Goal: Task Accomplishment & Management: Manage account settings

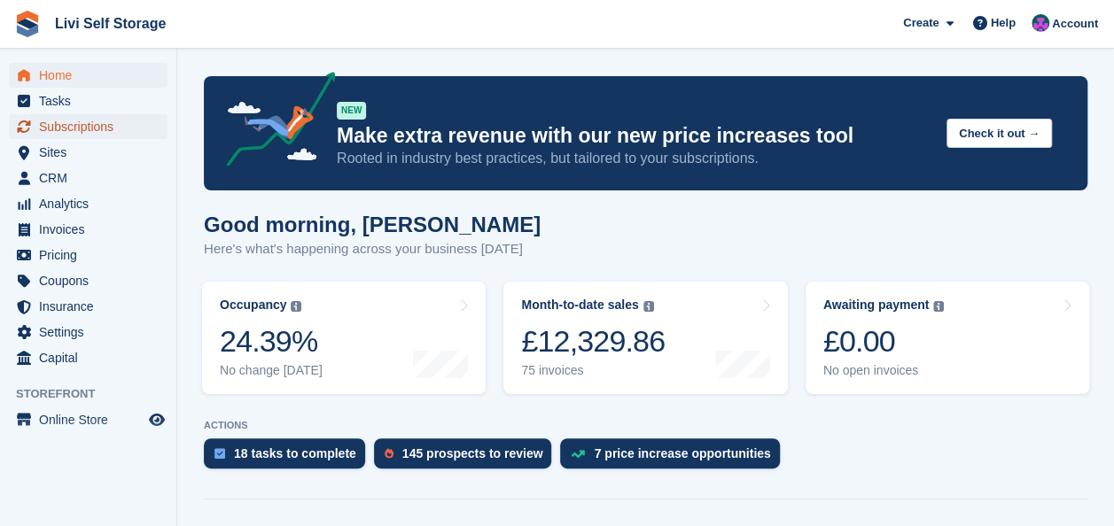
click at [76, 126] on span "Subscriptions" at bounding box center [92, 126] width 106 height 25
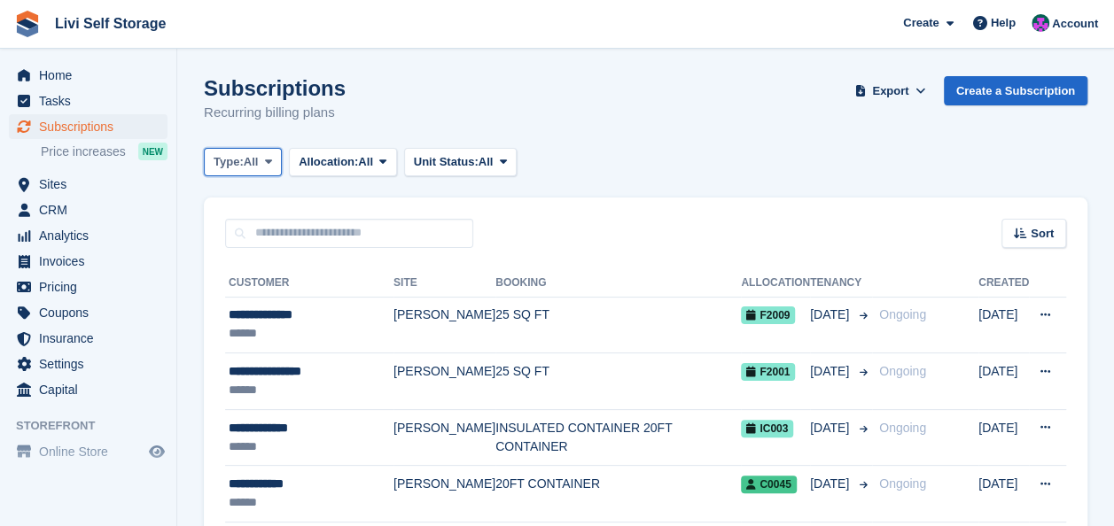
click at [269, 159] on icon at bounding box center [268, 162] width 7 height 12
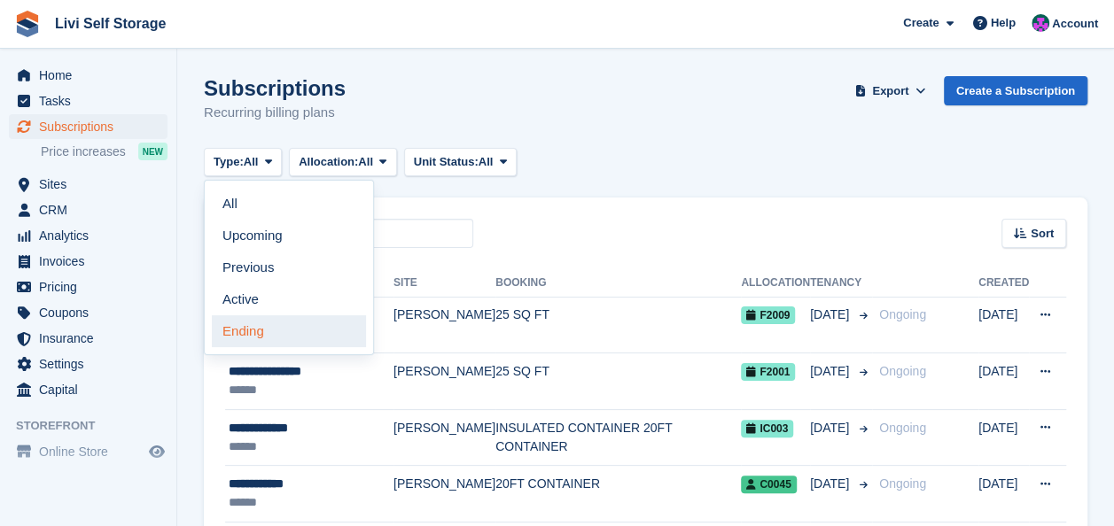
click at [243, 335] on link "Ending" at bounding box center [289, 331] width 154 height 32
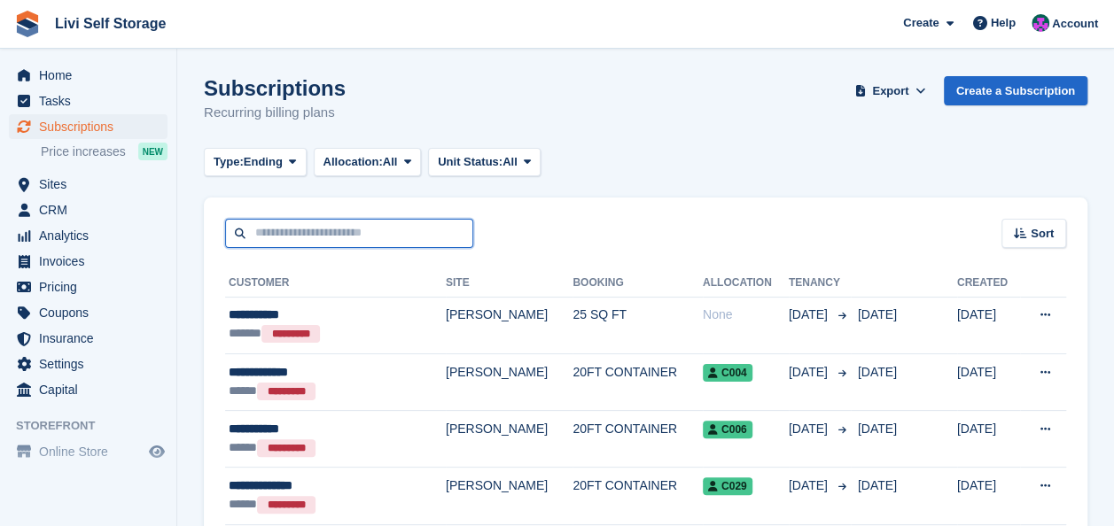
click at [264, 232] on input "text" at bounding box center [349, 233] width 248 height 29
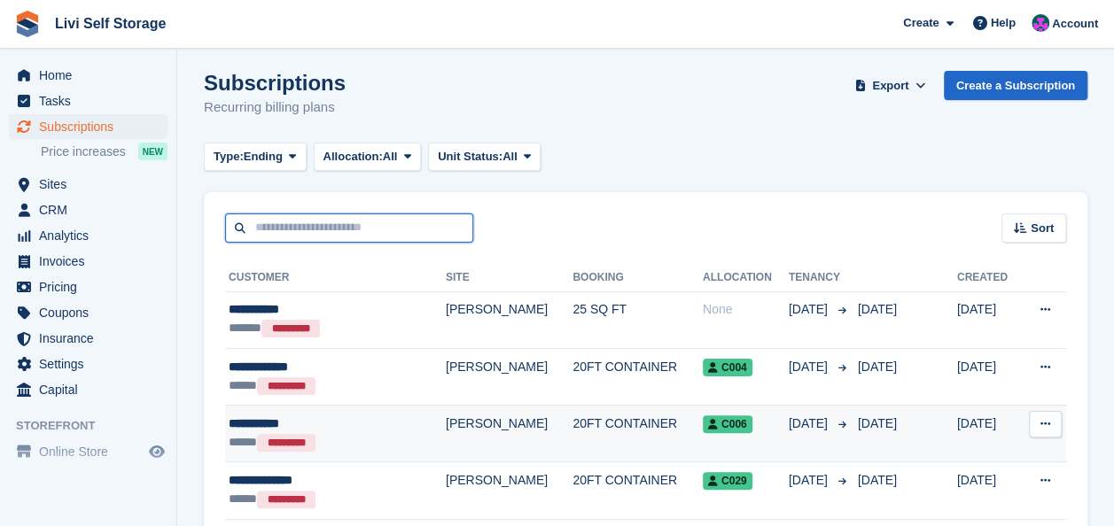
scroll to position [142, 0]
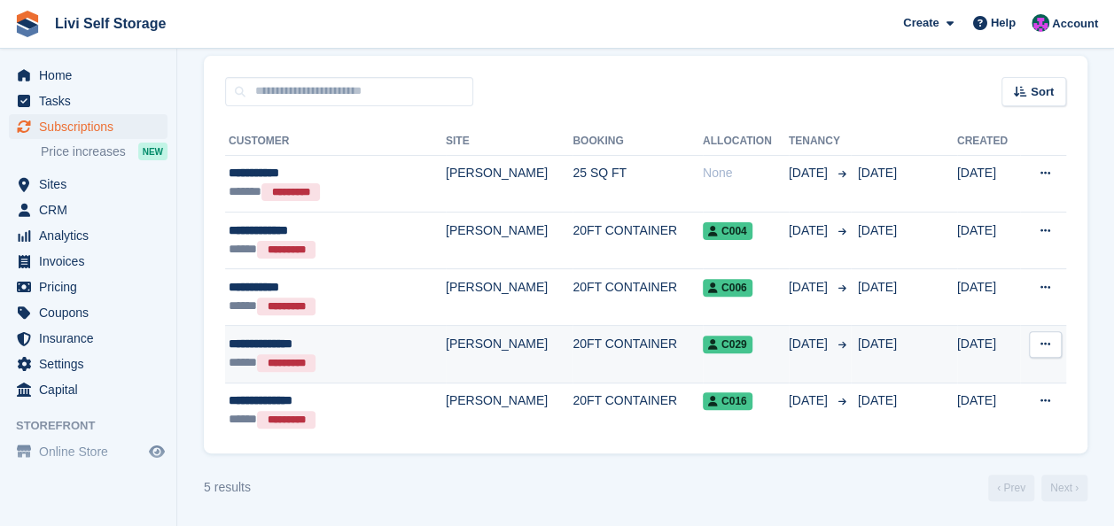
click at [703, 342] on span "C029" at bounding box center [728, 345] width 50 height 18
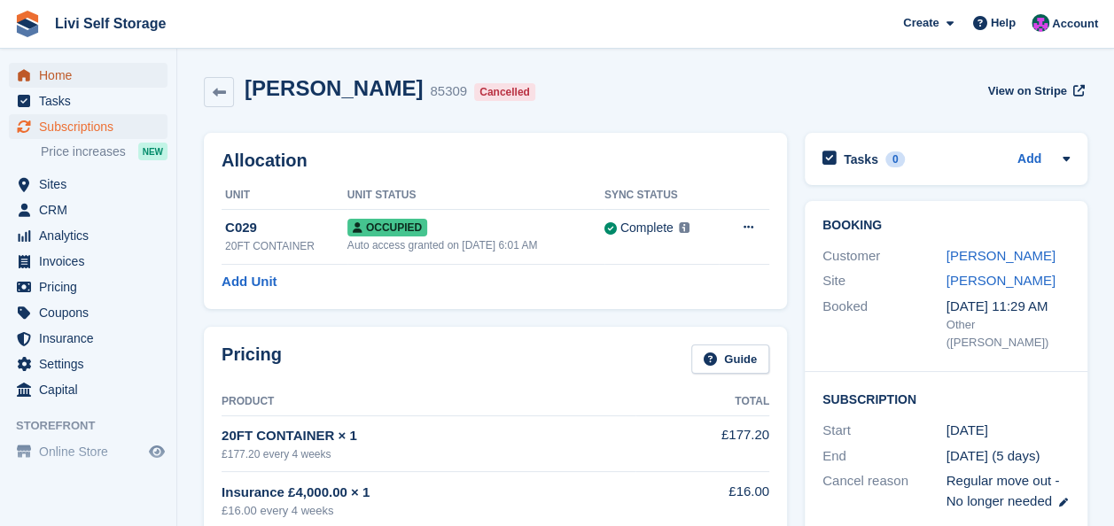
click at [53, 75] on span "Home" at bounding box center [92, 75] width 106 height 25
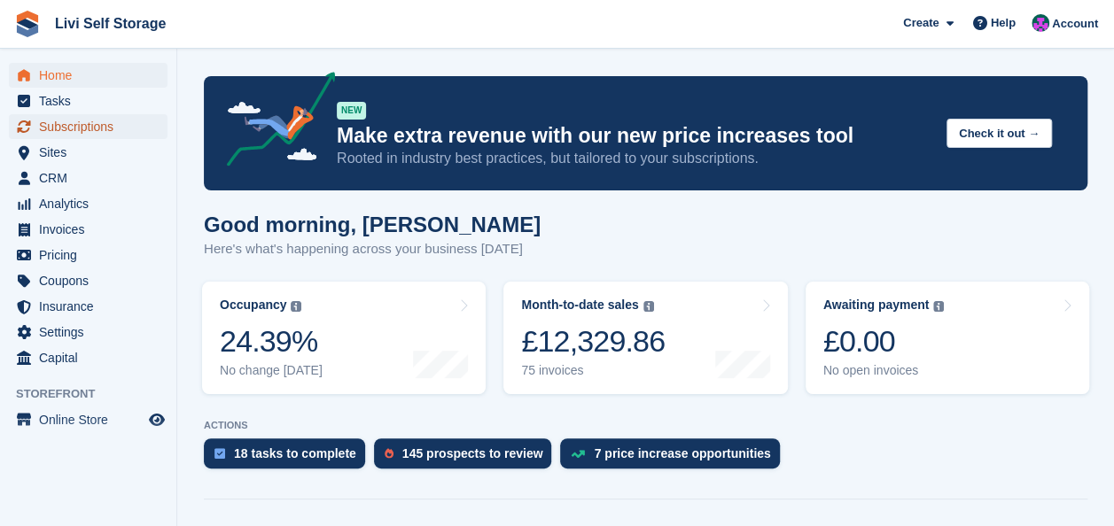
click at [58, 126] on span "Subscriptions" at bounding box center [92, 126] width 106 height 25
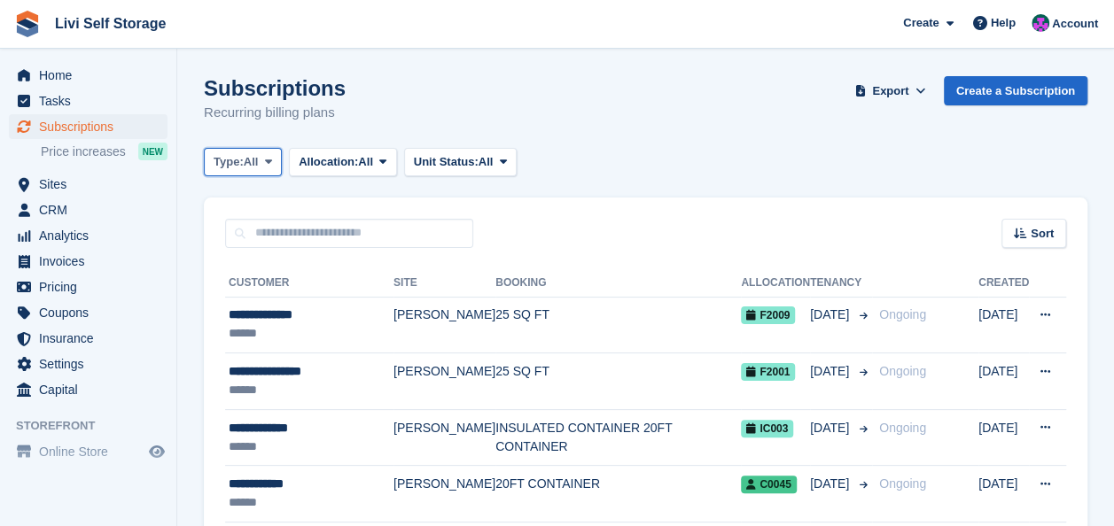
click at [275, 159] on span at bounding box center [268, 162] width 14 height 14
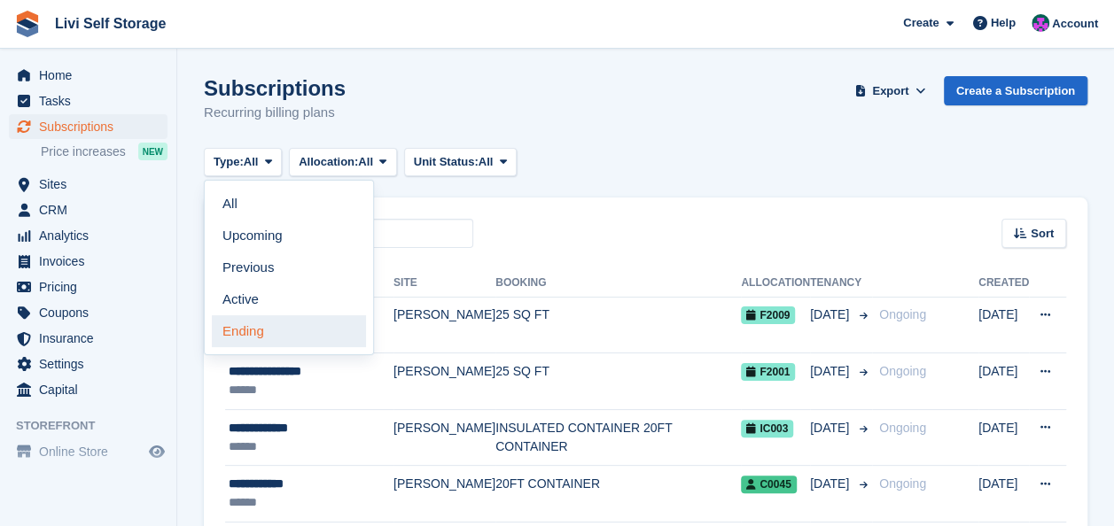
click at [238, 326] on link "Ending" at bounding box center [289, 331] width 154 height 32
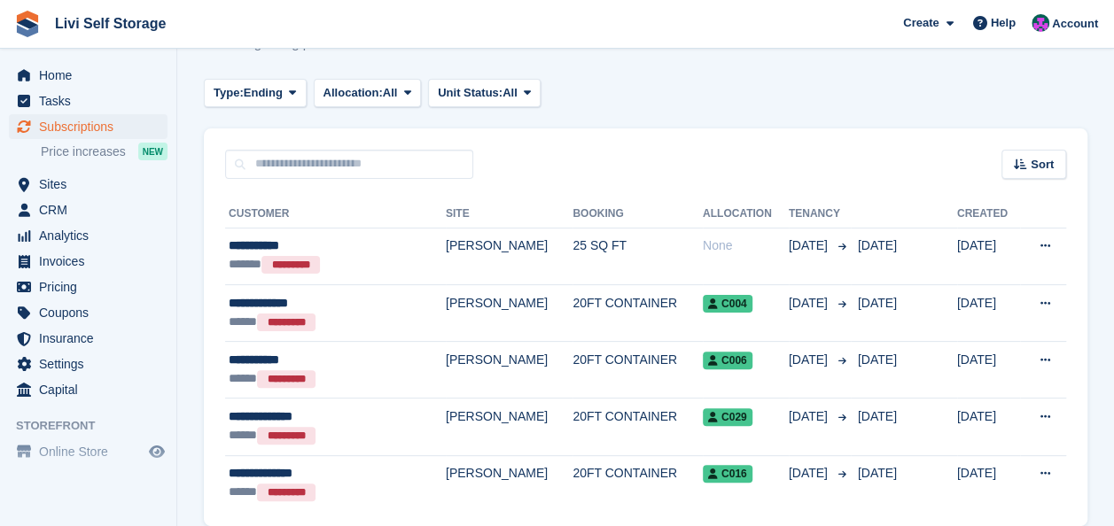
scroll to position [142, 0]
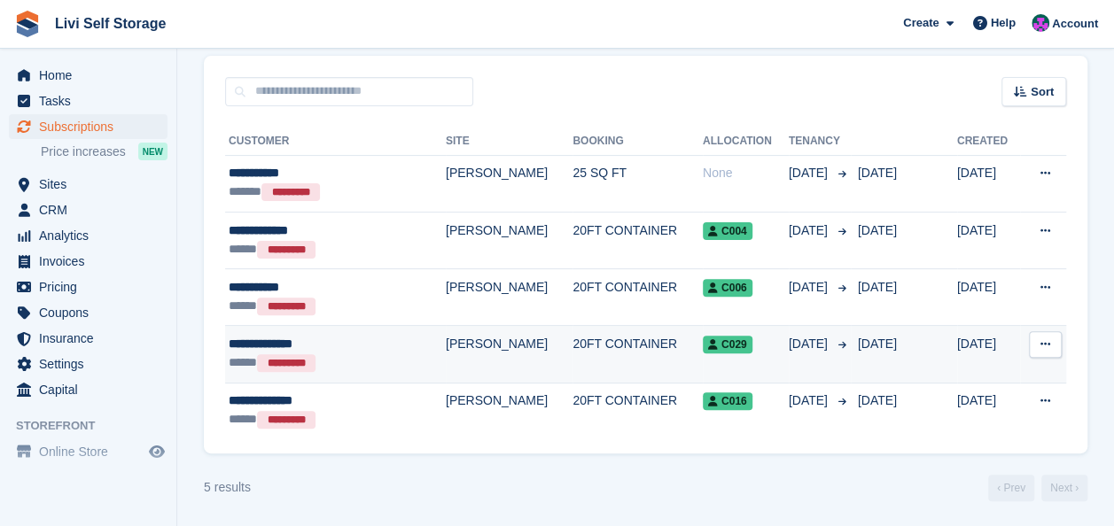
click at [703, 349] on span "C029" at bounding box center [728, 345] width 50 height 18
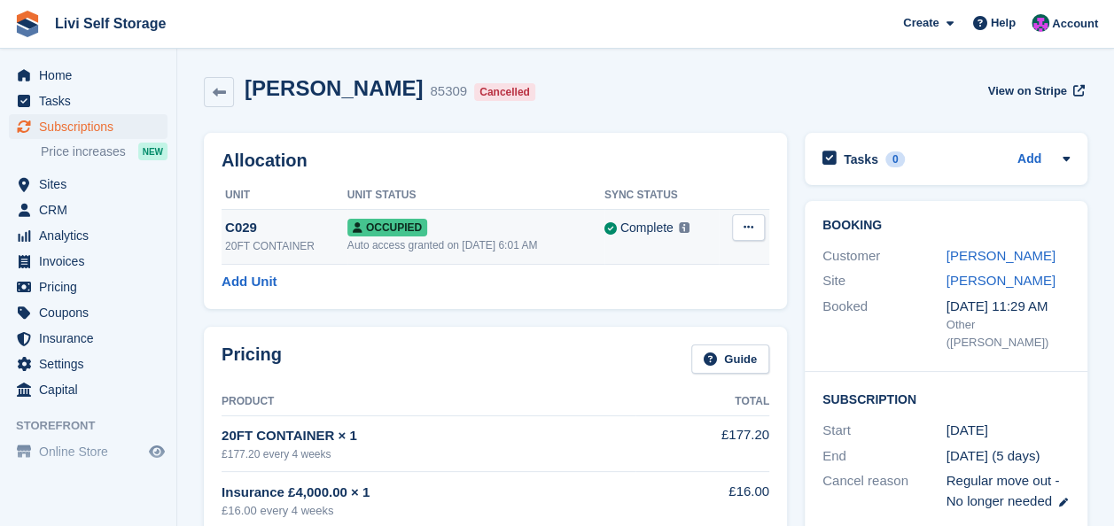
click at [746, 228] on icon at bounding box center [748, 228] width 10 height 12
click at [627, 305] on p "Deallocate" at bounding box center [679, 300] width 154 height 23
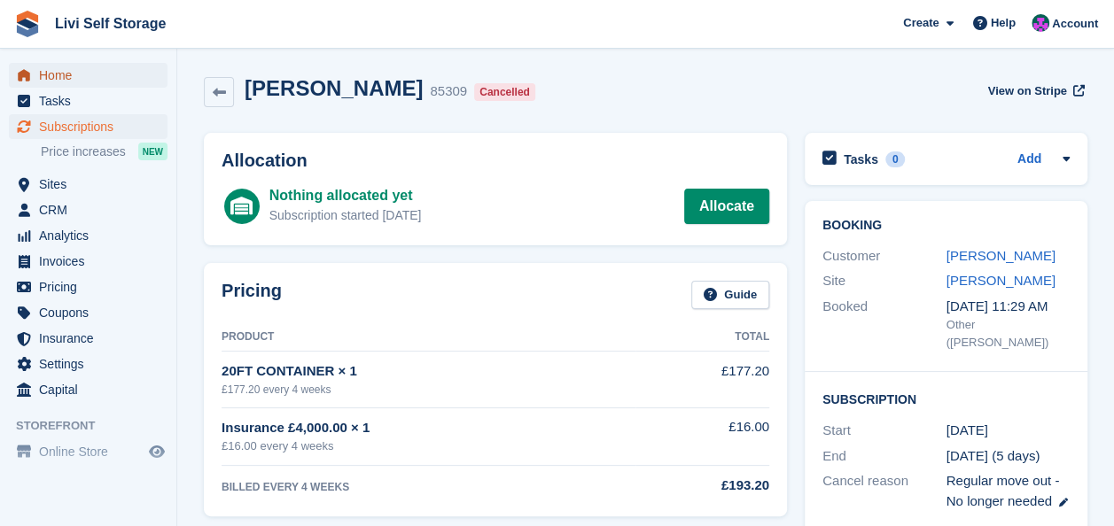
click at [73, 74] on span "Home" at bounding box center [92, 75] width 106 height 25
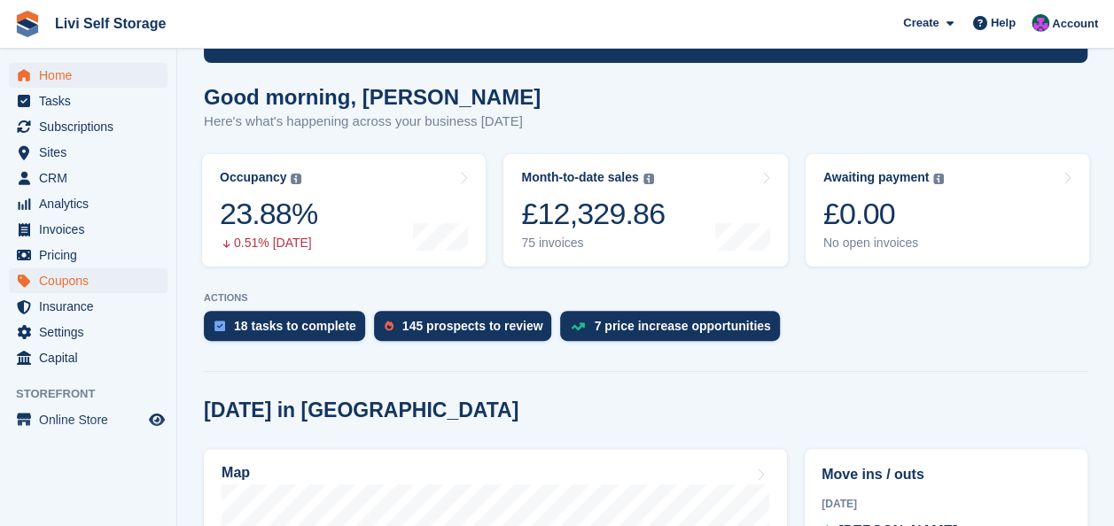
scroll to position [89, 0]
